Goal: Information Seeking & Learning: Learn about a topic

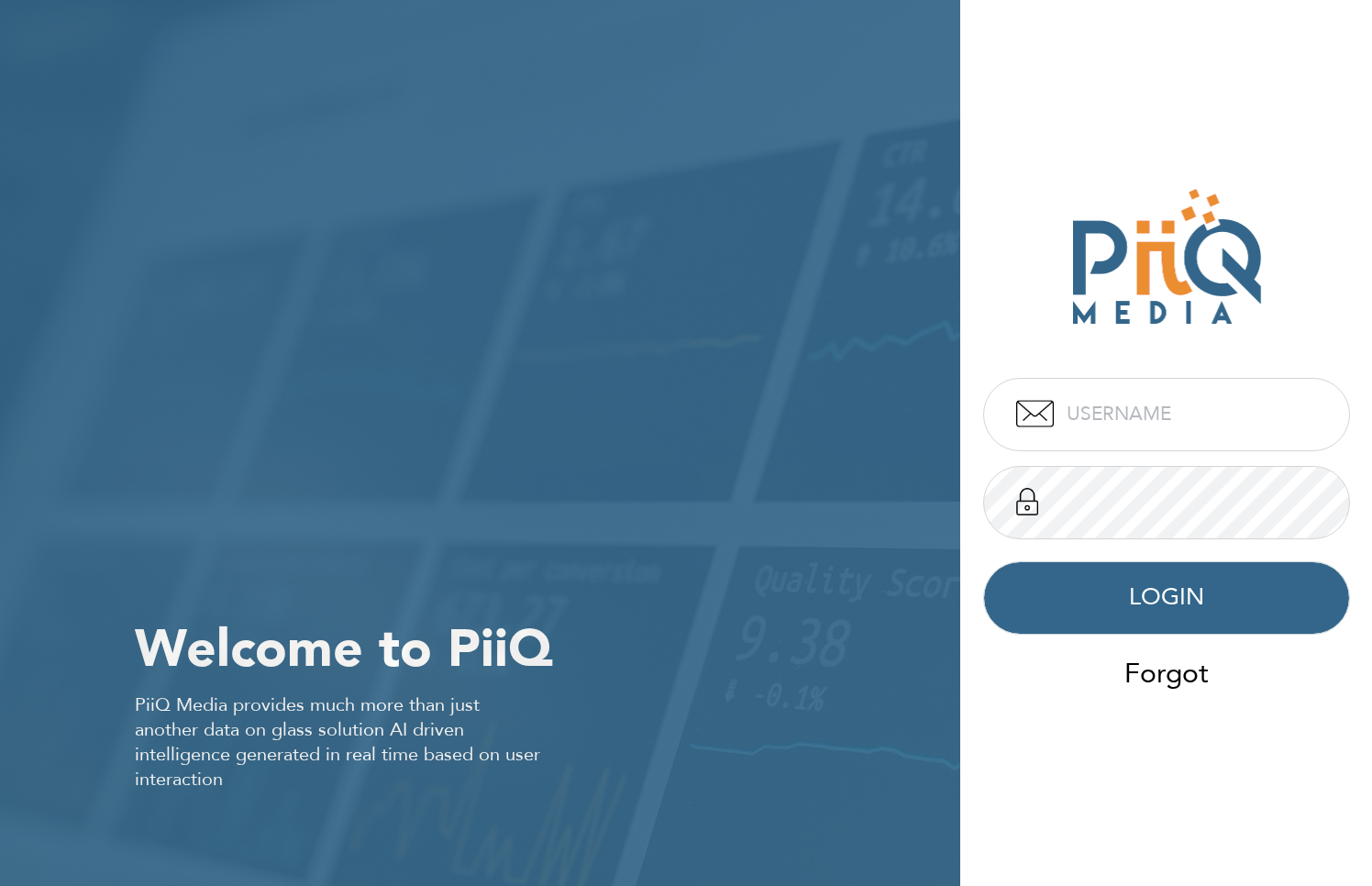
click at [254, 44] on div "Welcome to PiiQ PiiQ Media provides much more than just another data on glass s…" at bounding box center [480, 443] width 960 height 886
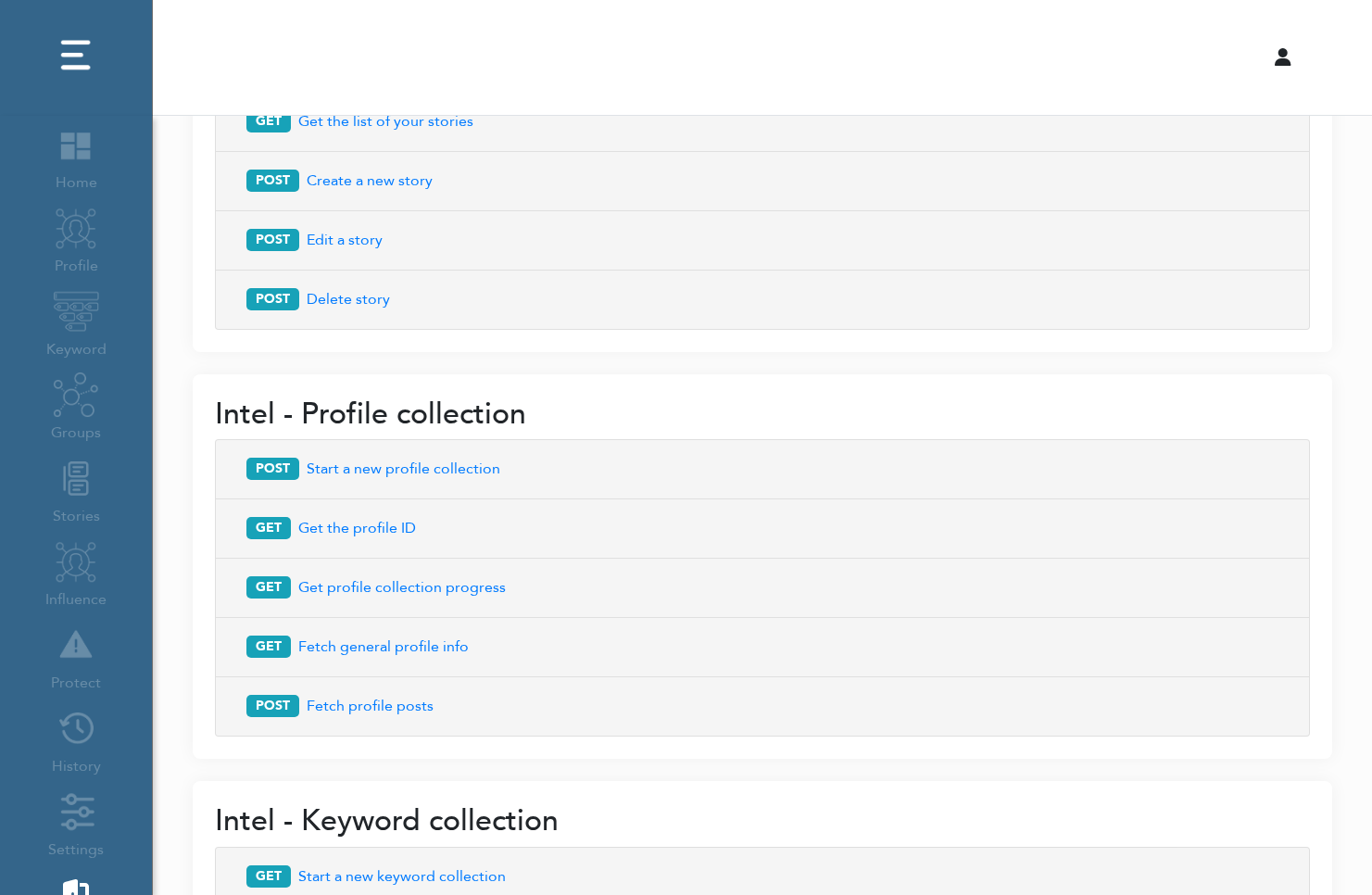
drag, startPoint x: 116, startPoint y: 328, endPoint x: 79, endPoint y: 384, distance: 67.1
click at [108, 336] on div "Home Profile Keyword Groups Stories Influence Protect History Settings Logout" at bounding box center [76, 533] width 152 height 834
click at [79, 386] on div "Home Profile Keyword Groups Stories Influence Protect History Settings Logout" at bounding box center [76, 533] width 152 height 834
click at [82, 432] on div "Home Profile Keyword Groups Stories Influence Protect History Settings Logout" at bounding box center [76, 533] width 152 height 834
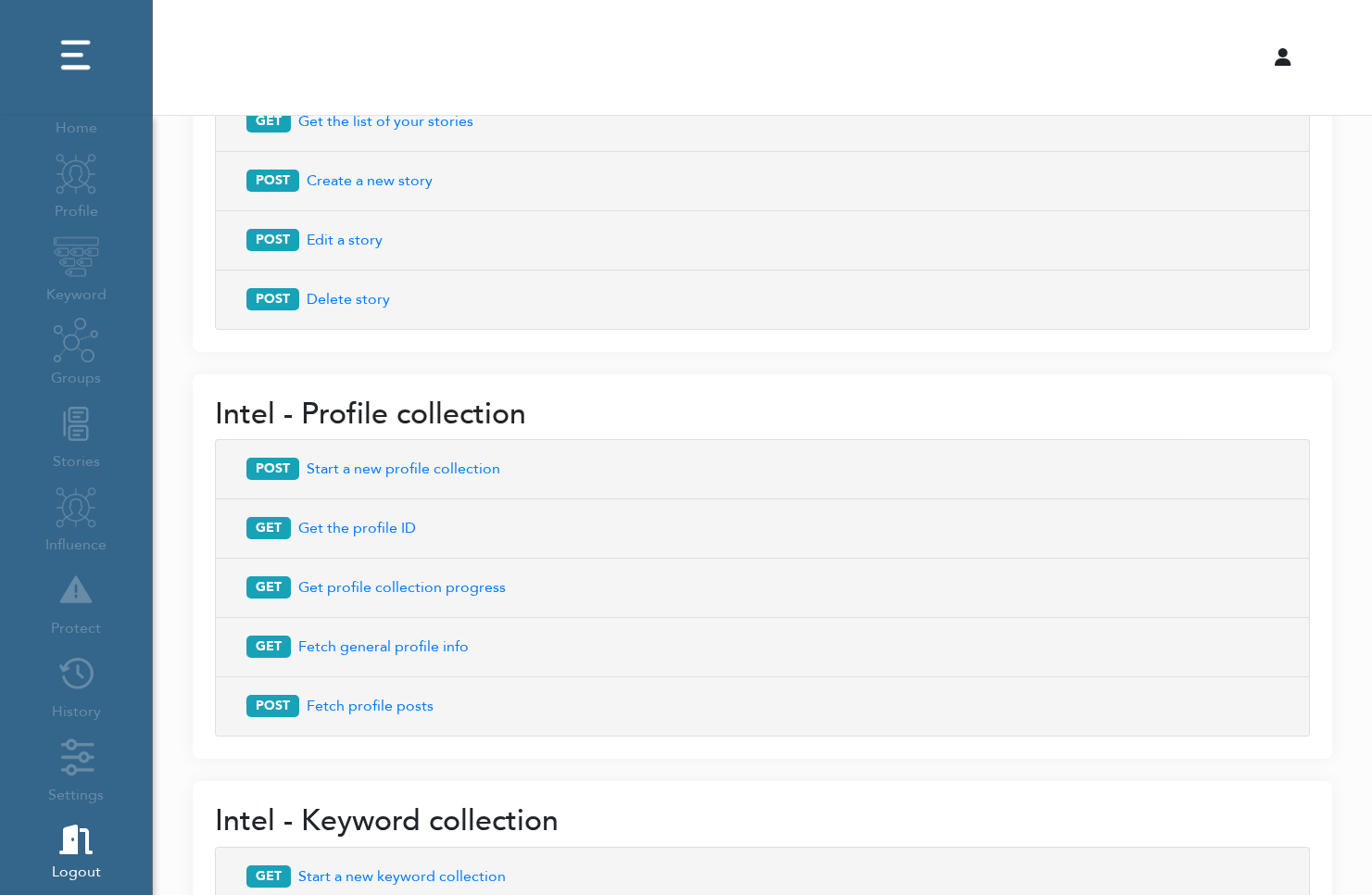
click at [89, 453] on div "Home Profile Keyword Groups Stories Influence Protect History Settings Logout" at bounding box center [76, 477] width 152 height 834
click at [81, 226] on div "Home Profile Keyword Groups Stories Influence Protect History Settings Logout" at bounding box center [76, 533] width 152 height 834
click at [78, 168] on div "Home Profile Keyword Groups Stories Influence Protect History Settings Logout" at bounding box center [76, 533] width 152 height 834
click at [134, 170] on div "Home Profile Keyword Groups Stories Influence Protect History Settings Logout" at bounding box center [76, 533] width 152 height 834
